Goal: Check status: Check status

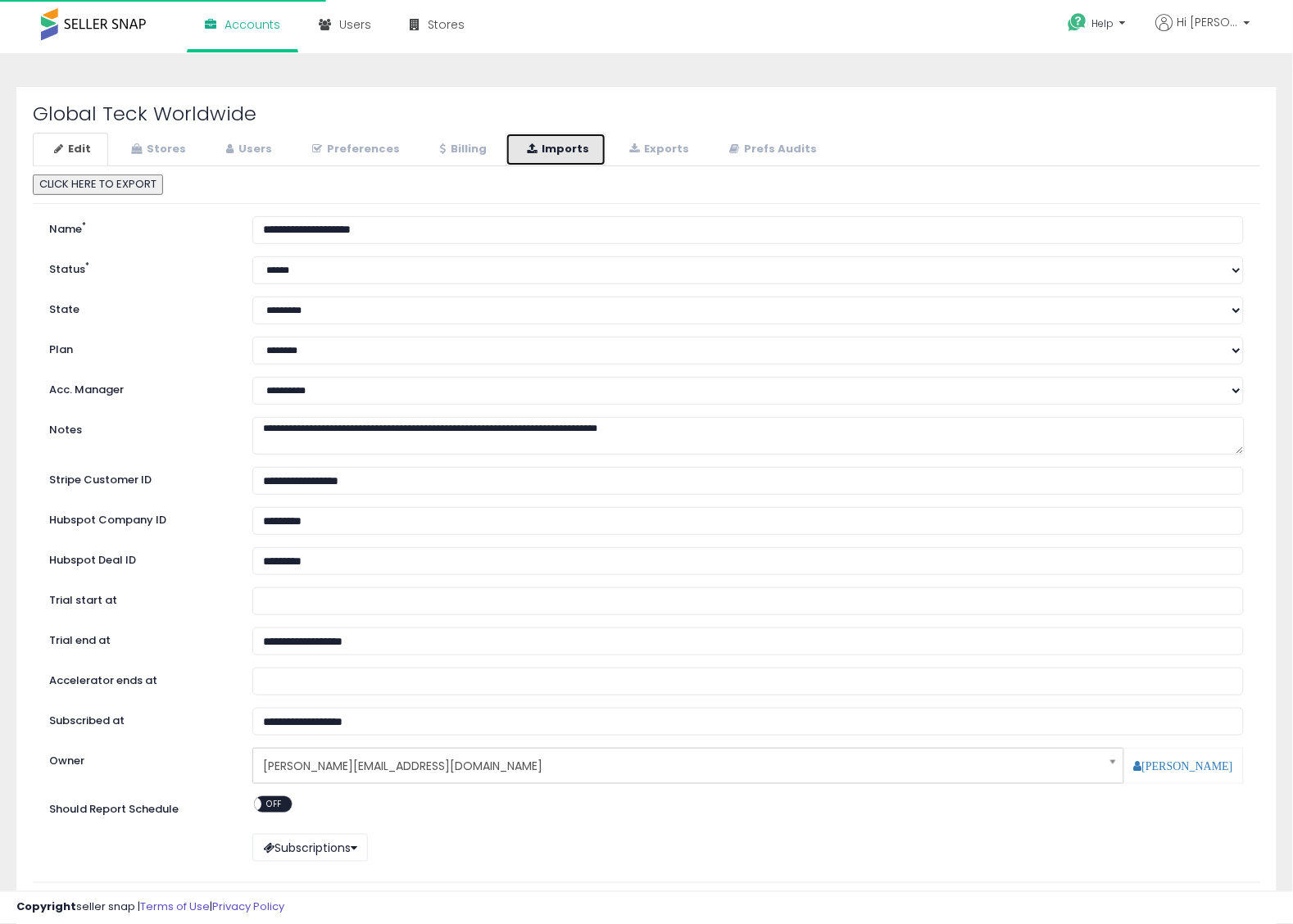
click at [552, 162] on link "Imports" at bounding box center [556, 149] width 101 height 33
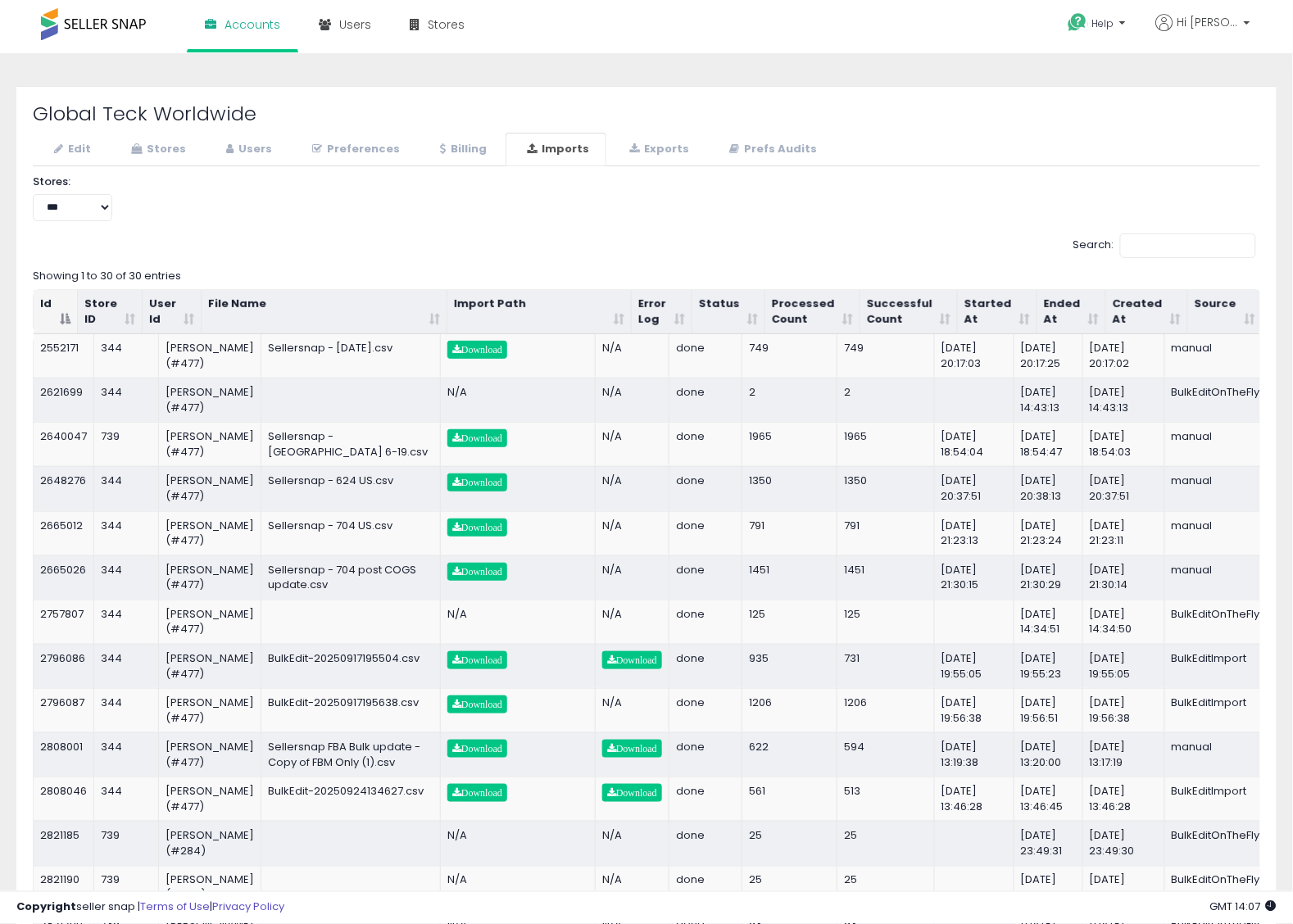
click at [965, 311] on th "Started At" at bounding box center [997, 312] width 80 height 44
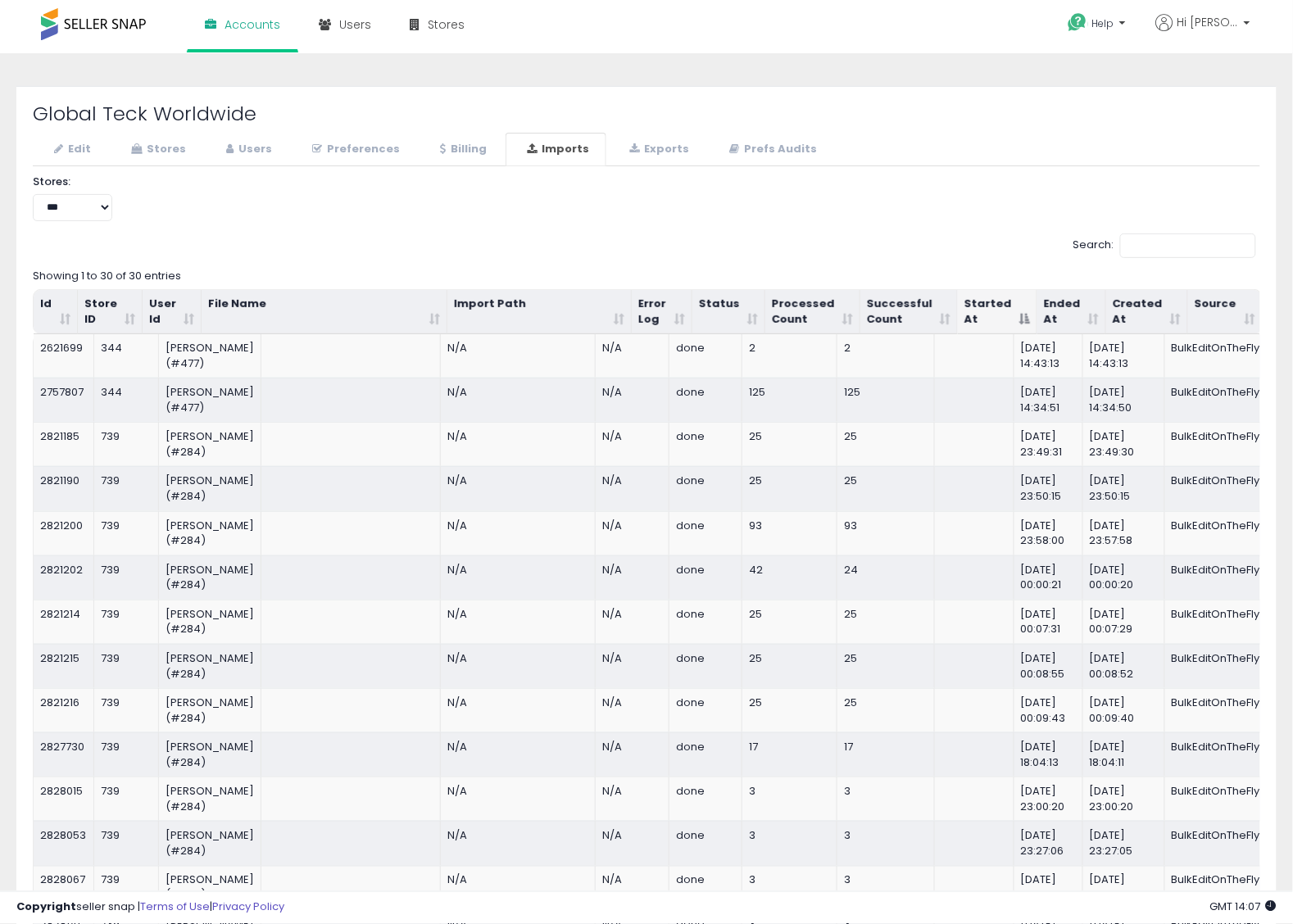
click at [976, 309] on th "Started At" at bounding box center [997, 312] width 80 height 44
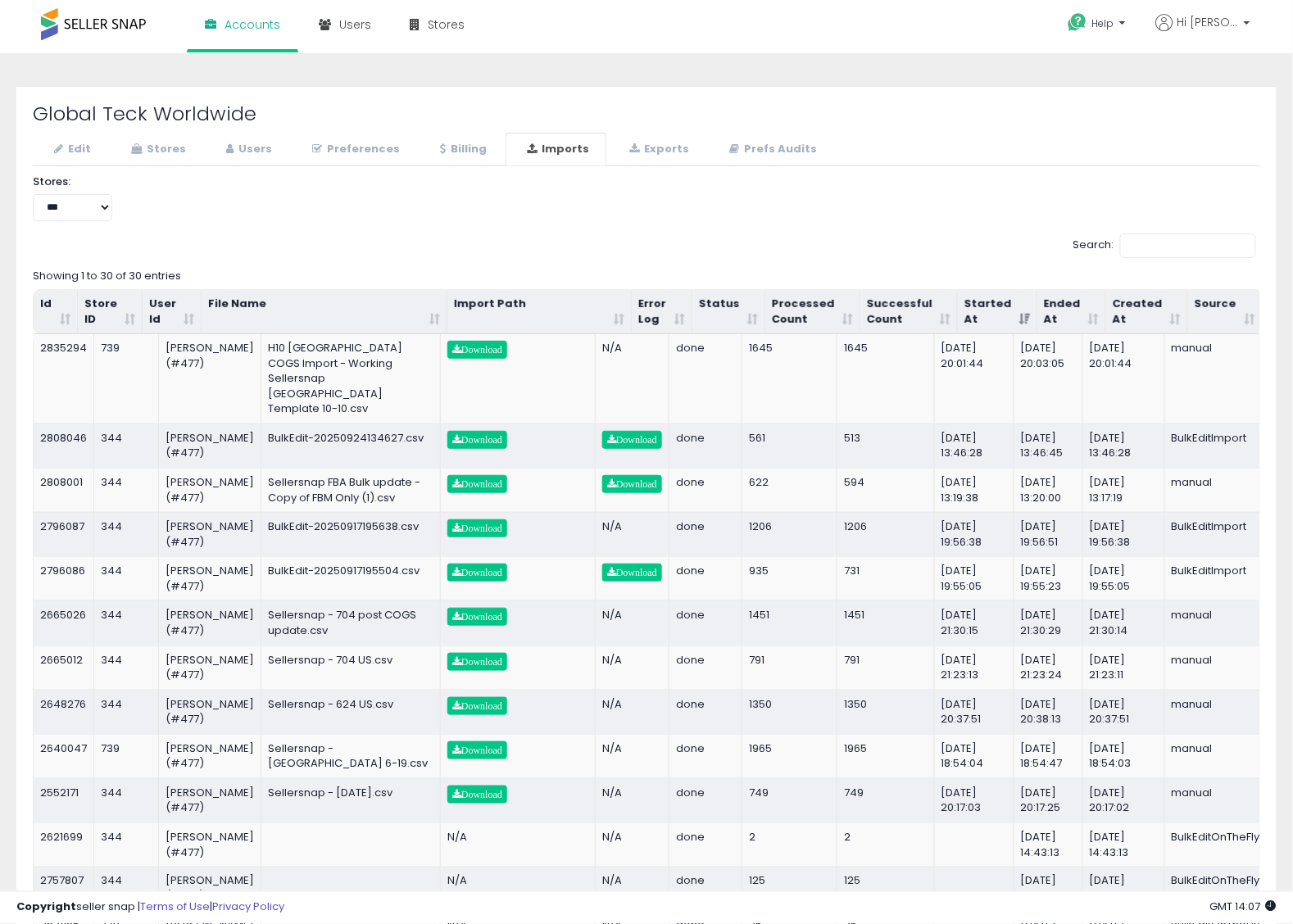
click at [1195, 305] on th "Source" at bounding box center [1225, 312] width 74 height 44
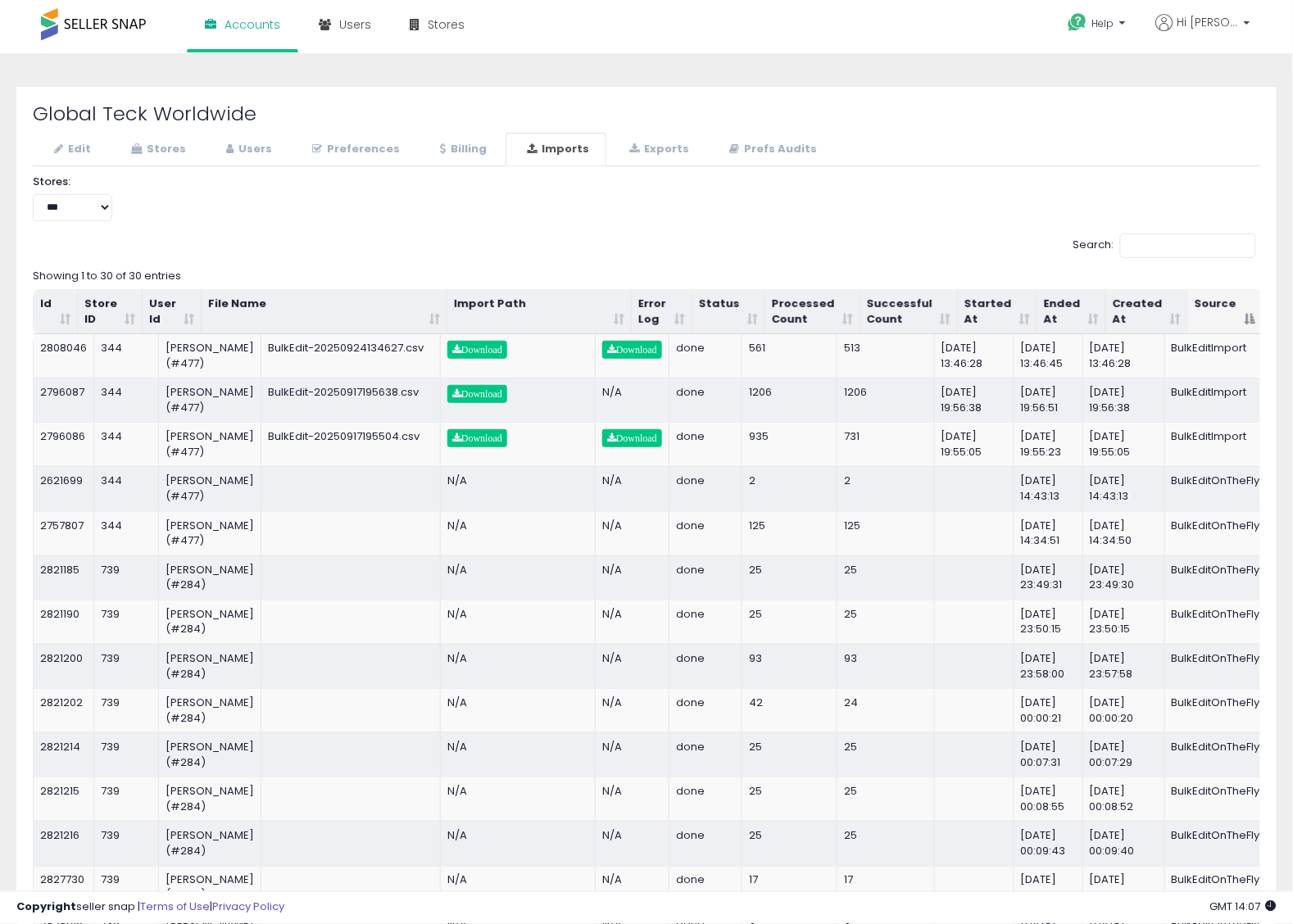
click at [1195, 301] on th "Source" at bounding box center [1225, 312] width 74 height 44
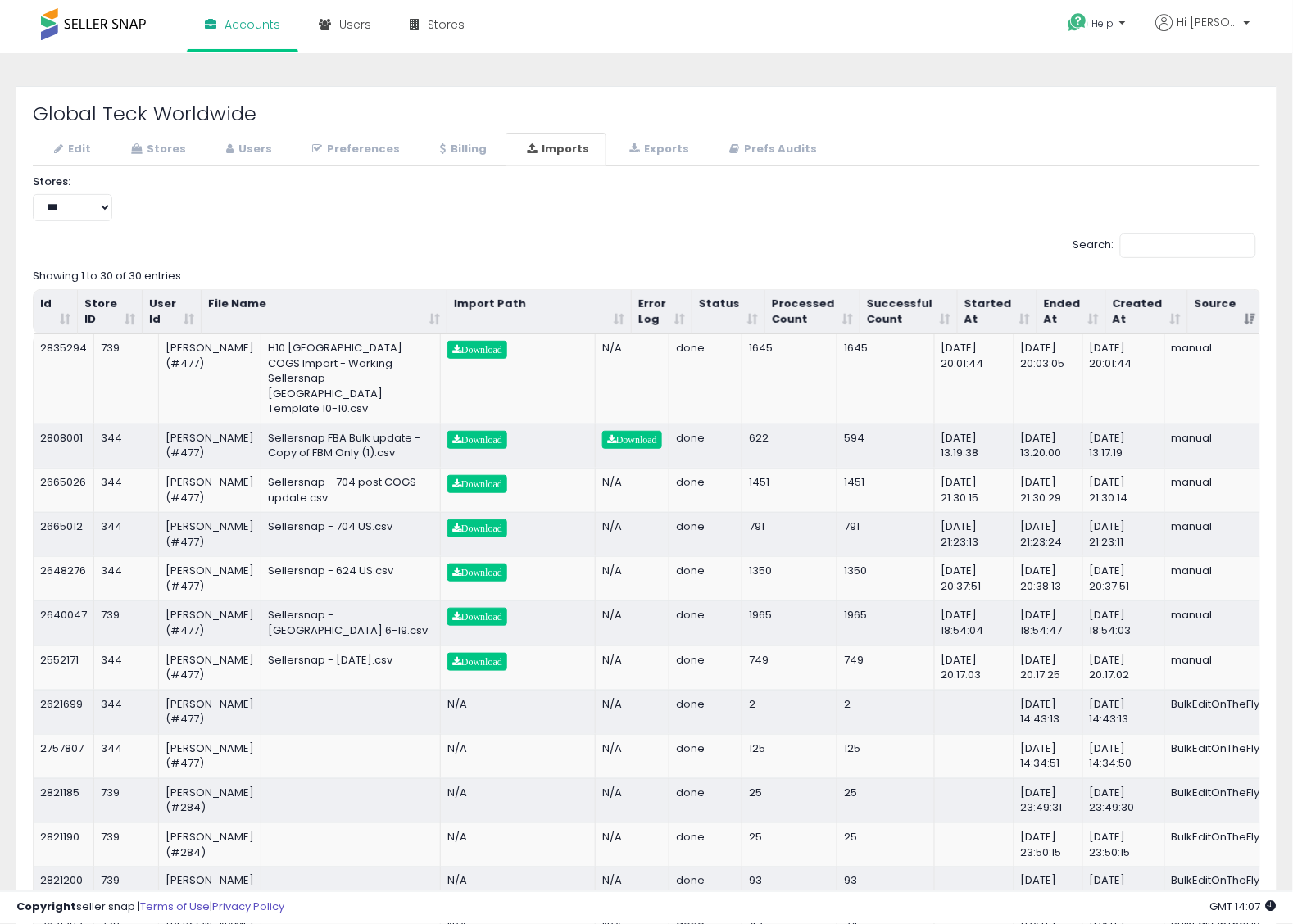
click at [1152, 232] on div "**********" at bounding box center [646, 203] width 1252 height 59
click at [1151, 243] on input "Search:" at bounding box center [1188, 245] width 136 height 25
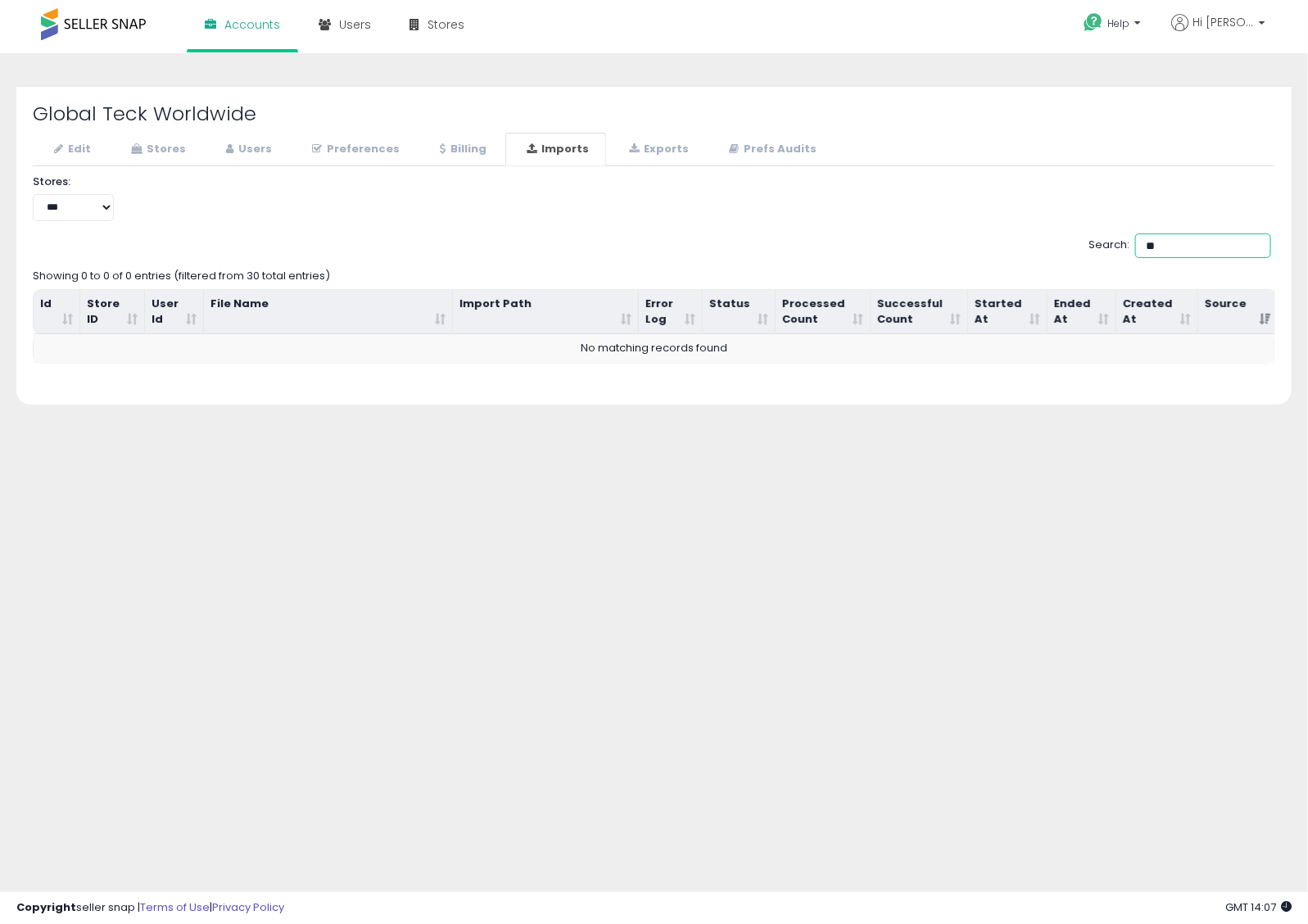
type input "*"
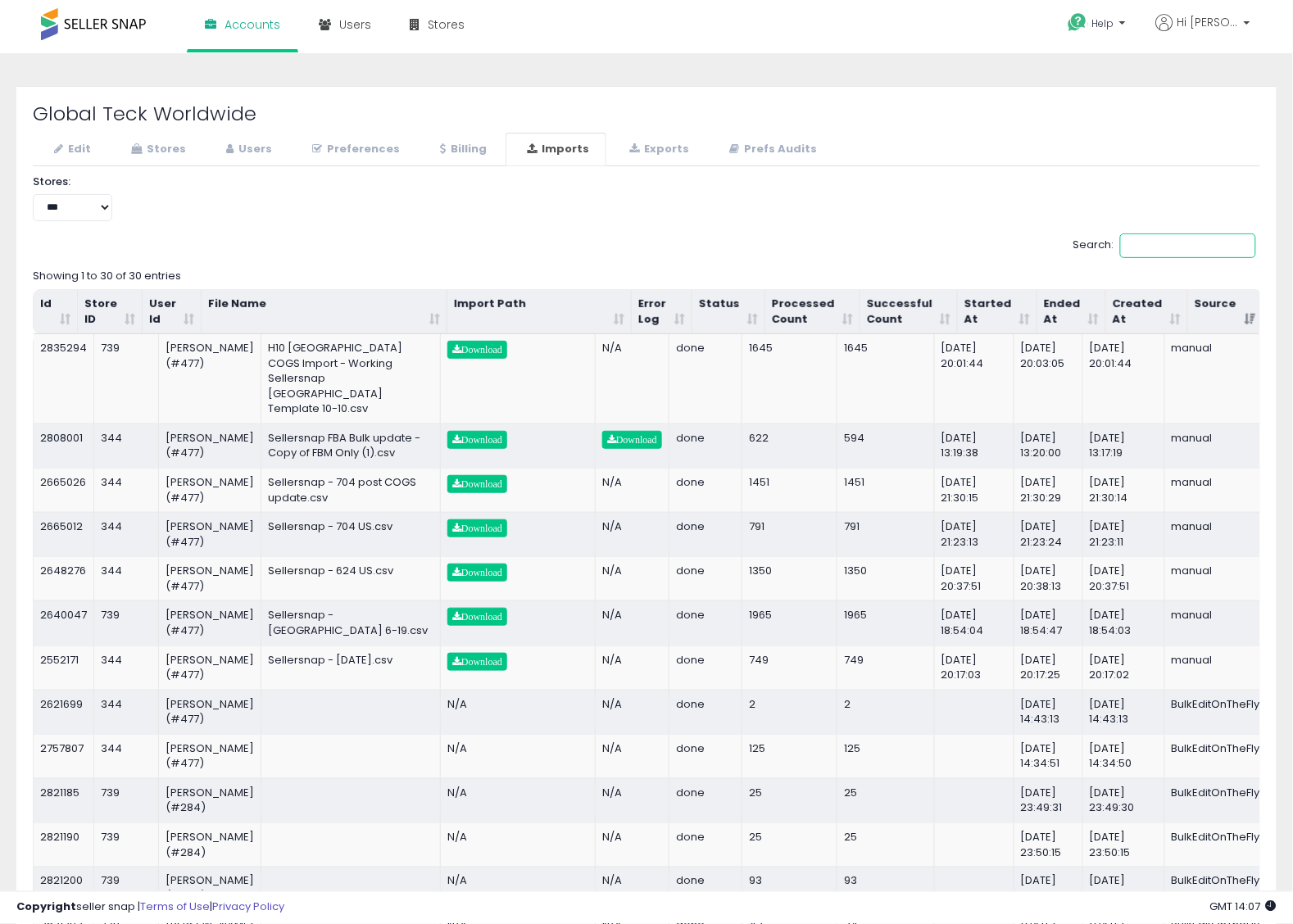
click at [983, 309] on th "Started At" at bounding box center [997, 312] width 80 height 44
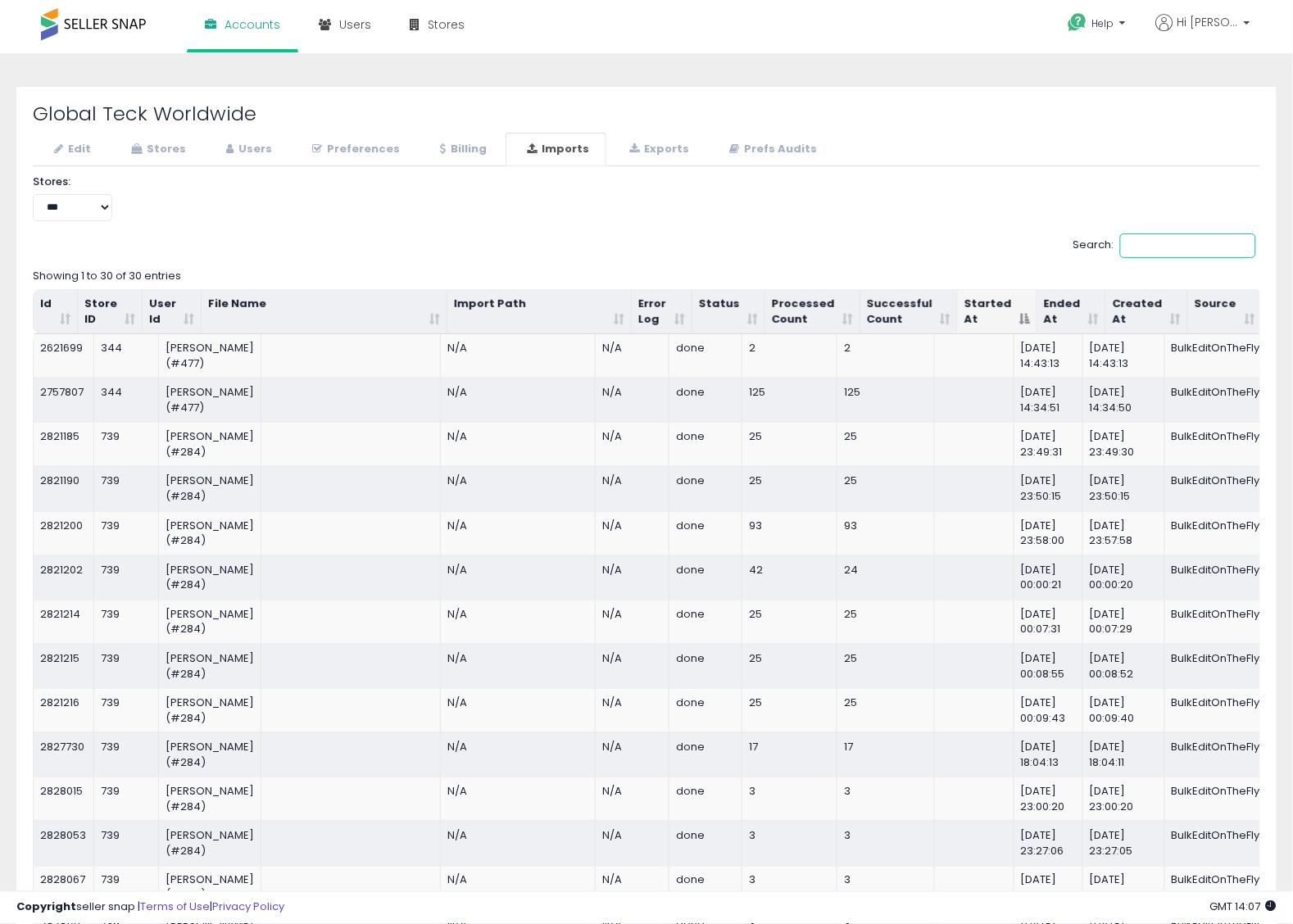
click at [983, 309] on th "Started At" at bounding box center [997, 312] width 80 height 44
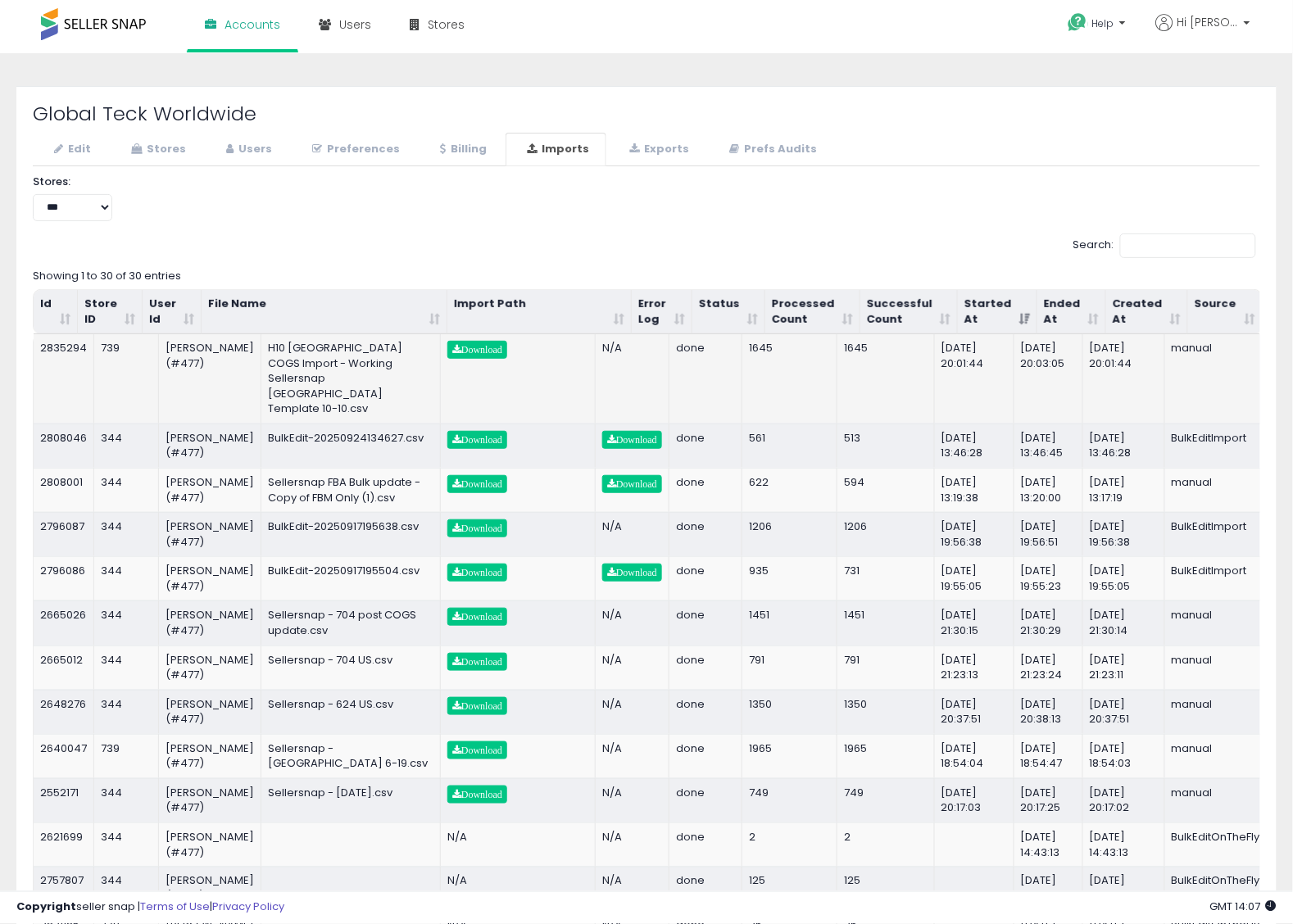
drag, startPoint x: 949, startPoint y: 352, endPoint x: 1009, endPoint y: 371, distance: 62.9
click at [1009, 371] on td "[DATE] 20:01:44" at bounding box center [974, 379] width 80 height 89
copy td "[DATE] 20:01:44"
